Goal: Information Seeking & Learning: Learn about a topic

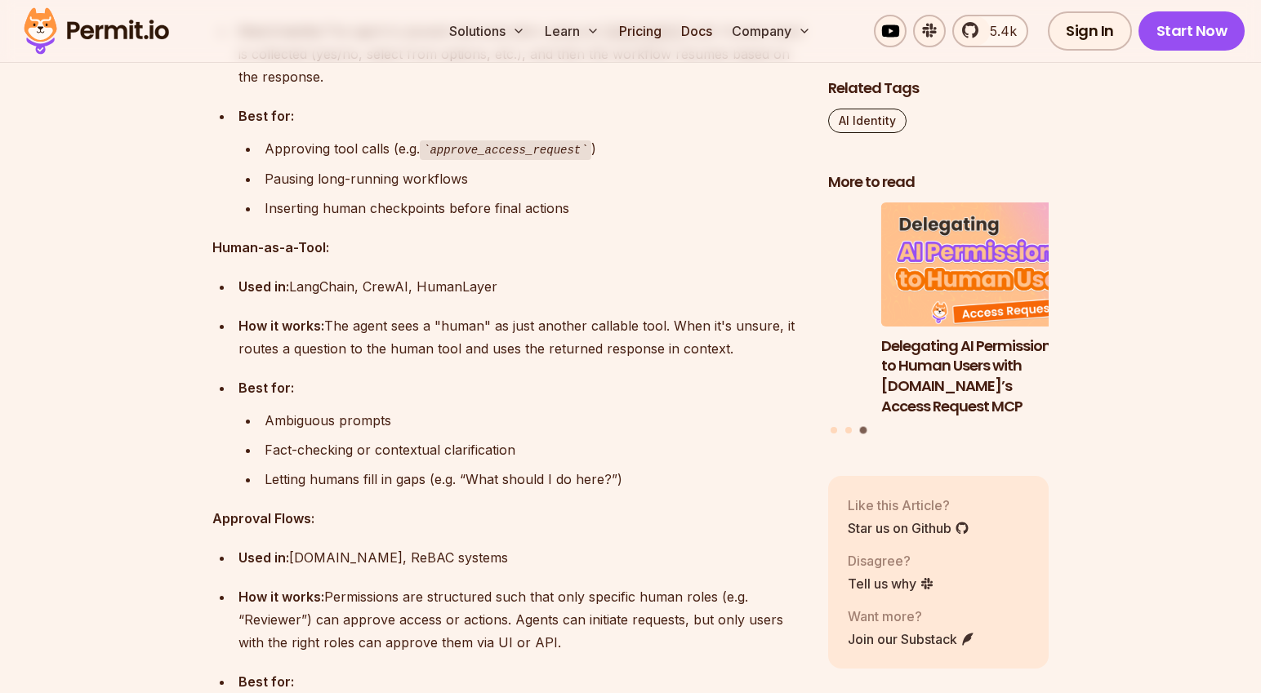
scroll to position [5728, 0]
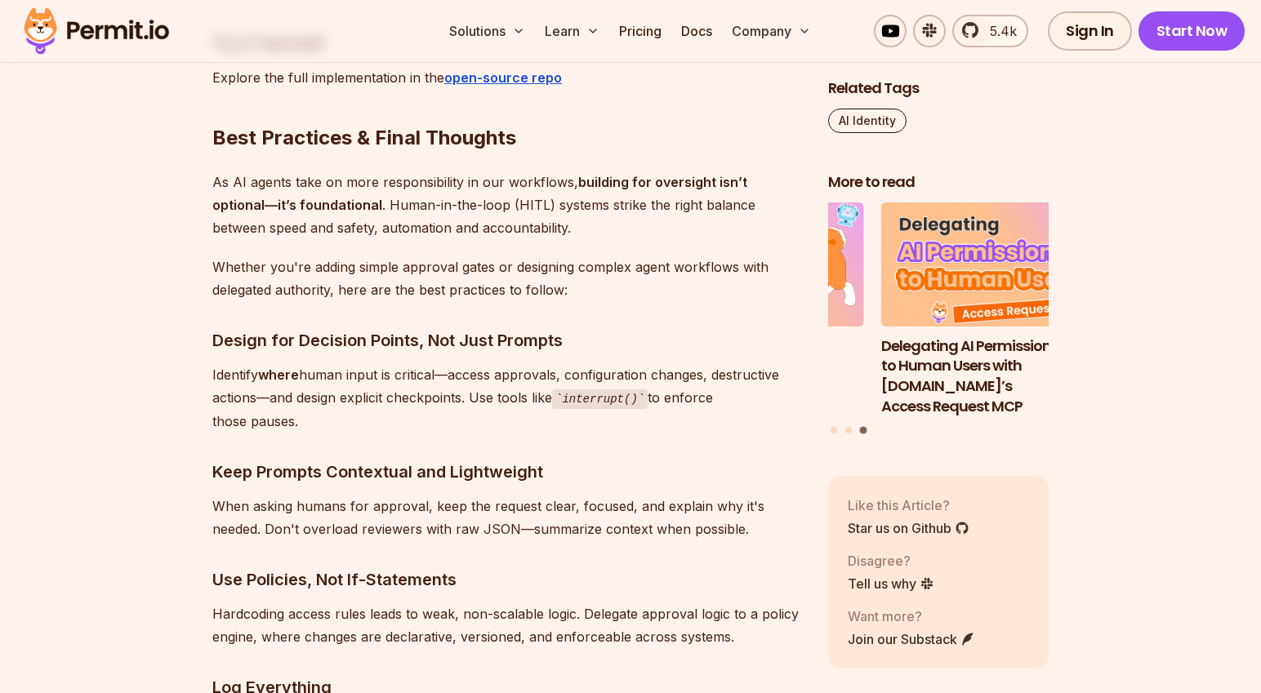
scroll to position [8050, 0]
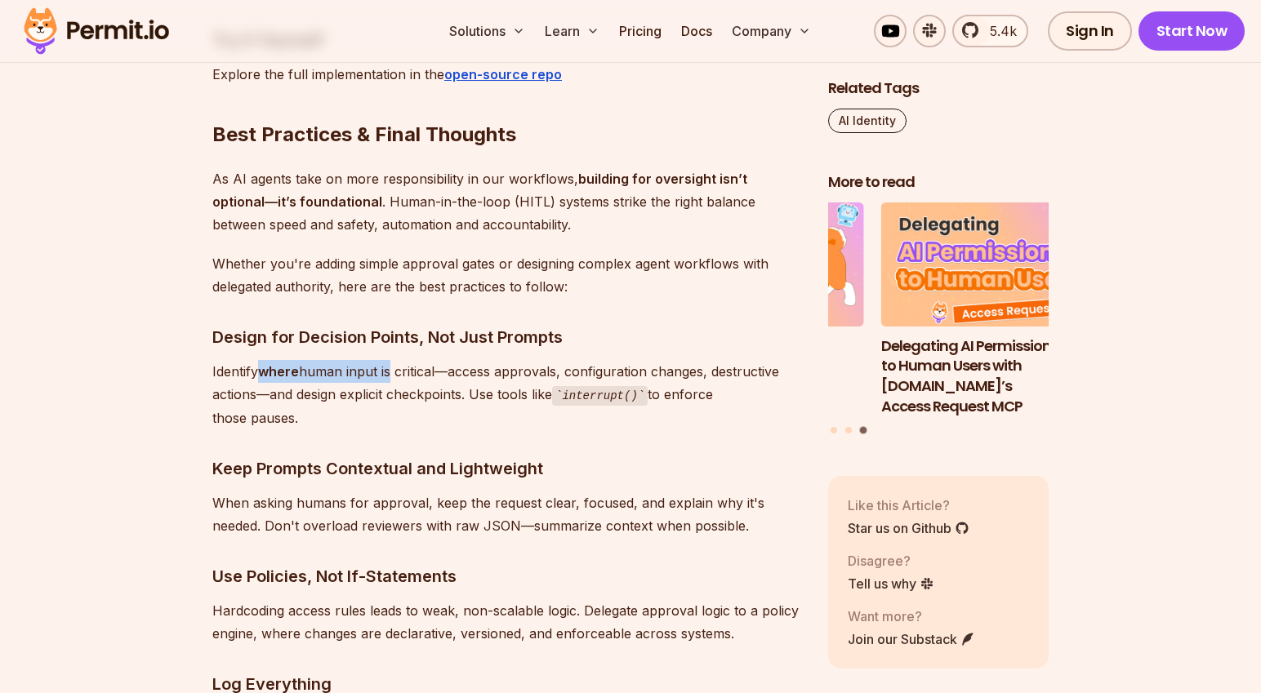
drag, startPoint x: 258, startPoint y: 346, endPoint x: 391, endPoint y: 356, distance: 133.5
click at [391, 360] on p "Identify where human input is critical—access approvals, configuration changes,…" at bounding box center [507, 394] width 590 height 69
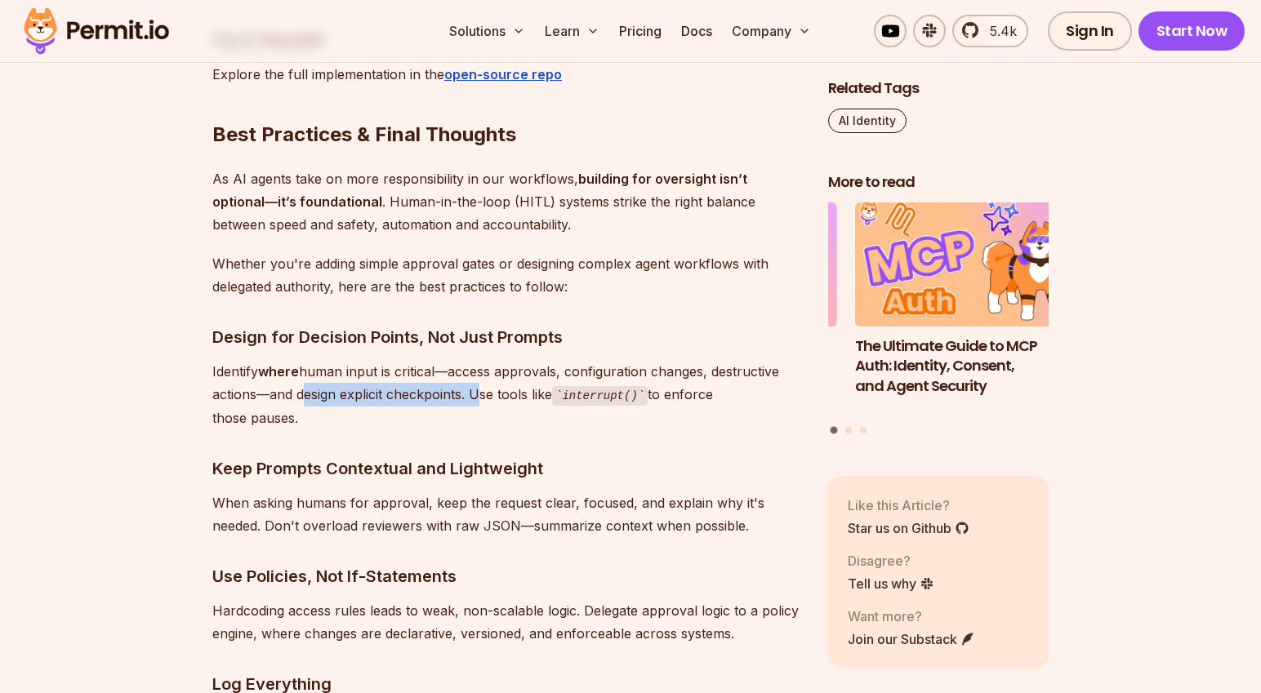
drag, startPoint x: 296, startPoint y: 375, endPoint x: 473, endPoint y: 374, distance: 177.2
click at [473, 374] on p "Identify where human input is critical—access approvals, configuration changes,…" at bounding box center [507, 394] width 590 height 69
click at [519, 386] on p "Identify where human input is critical—access approvals, configuration changes,…" at bounding box center [507, 394] width 590 height 69
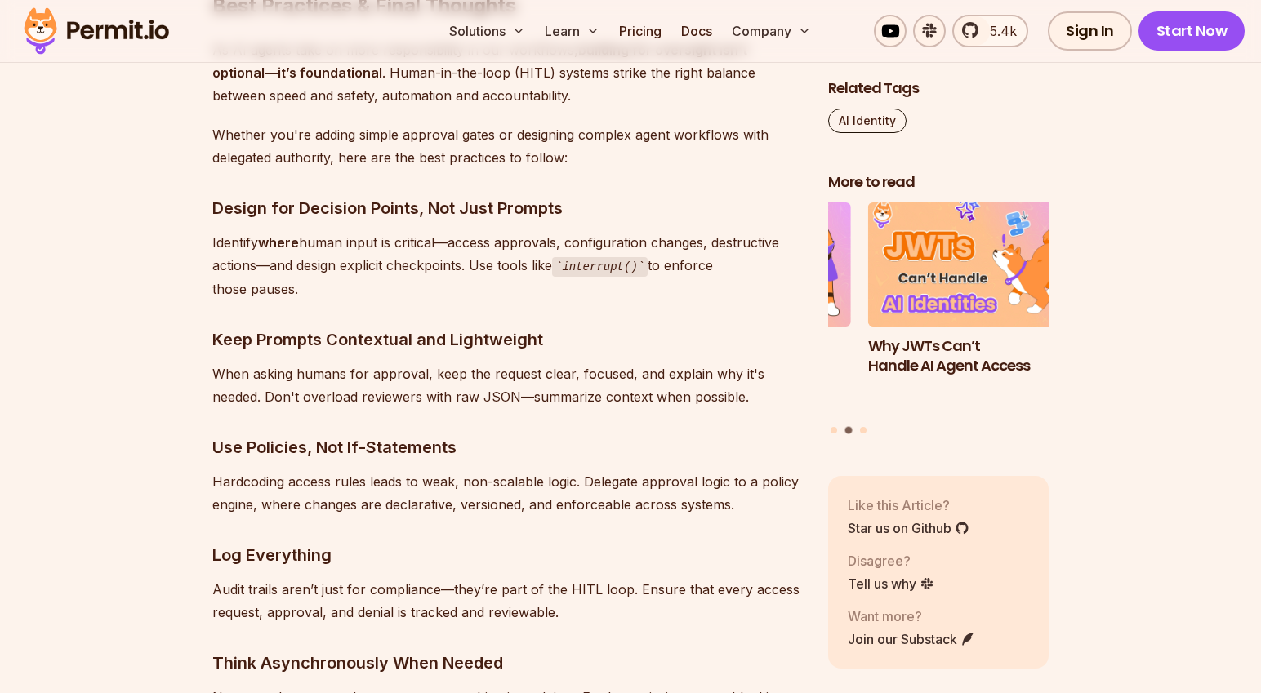
scroll to position [8201, 0]
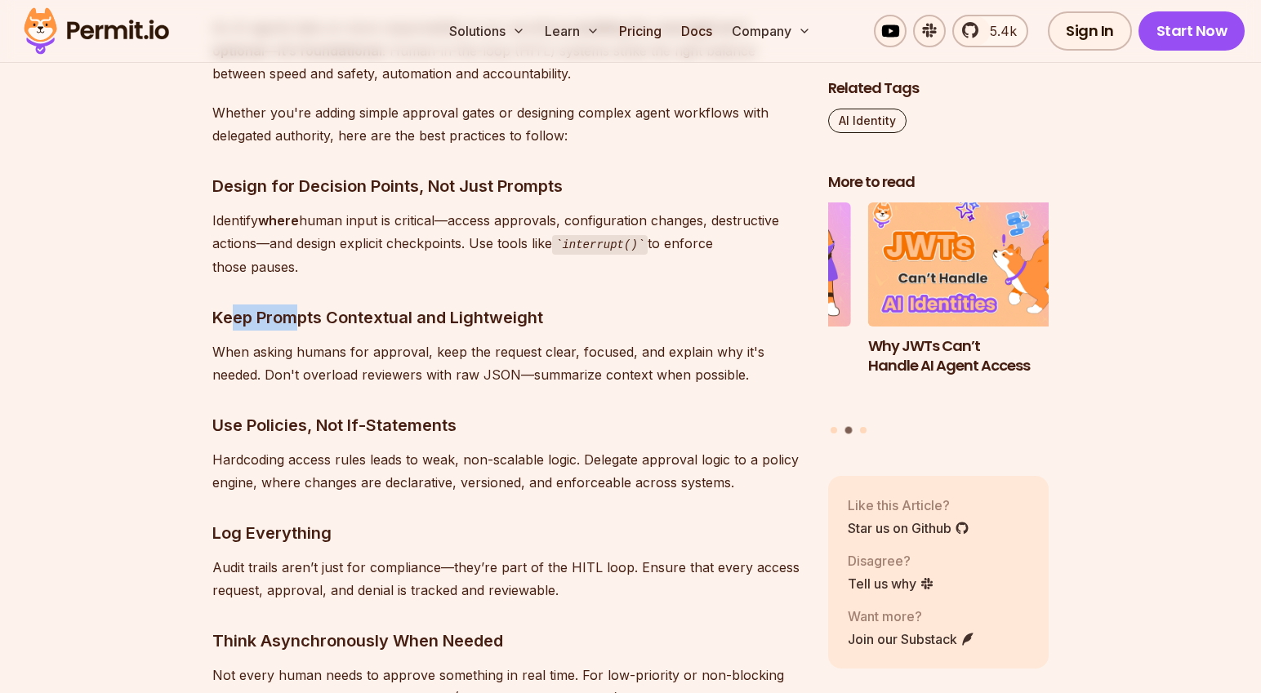
drag, startPoint x: 230, startPoint y: 296, endPoint x: 301, endPoint y: 303, distance: 71.4
click at [301, 305] on h3 "Keep Prompts Contextual and Lightweight" at bounding box center [507, 318] width 590 height 26
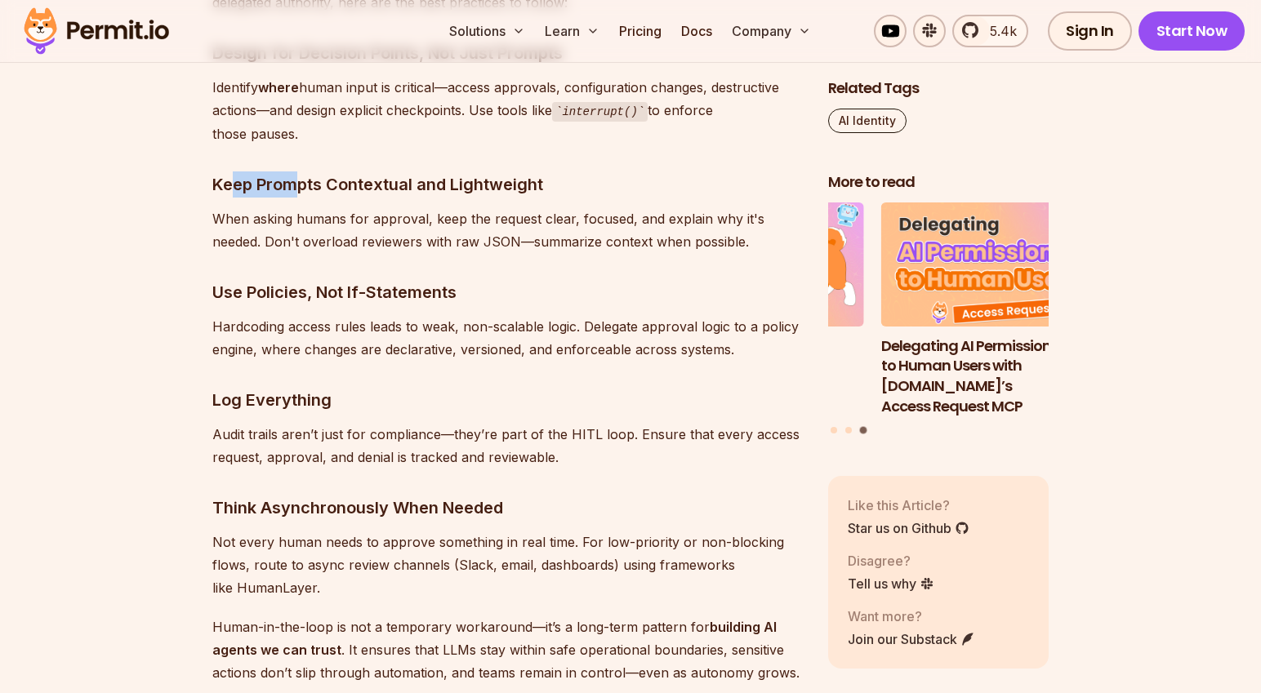
scroll to position [8335, 0]
drag, startPoint x: 214, startPoint y: 299, endPoint x: 416, endPoint y: 308, distance: 201.9
click at [416, 314] on p "Hardcoding access rules leads to weak, non-scalable logic. Delegate approval lo…" at bounding box center [507, 337] width 590 height 46
click at [507, 330] on p "Hardcoding access rules leads to weak, non-scalable logic. Delegate approval lo…" at bounding box center [507, 337] width 590 height 46
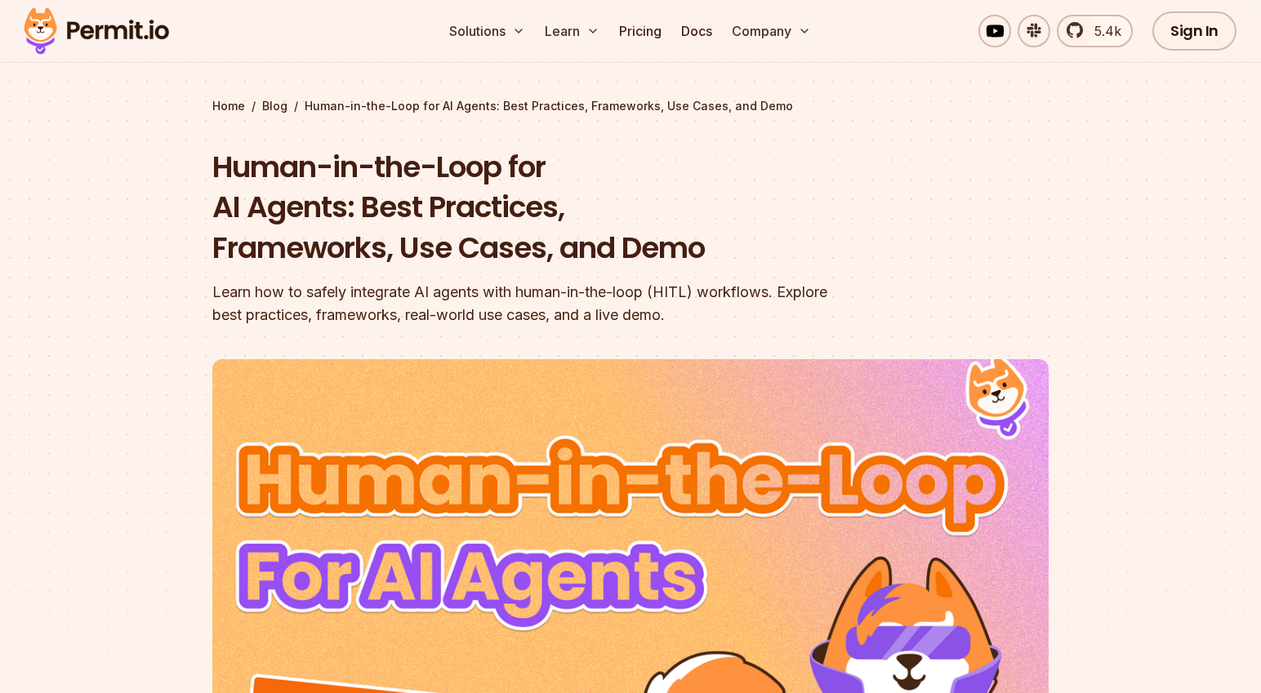
scroll to position [0, 0]
